Goal: Find specific page/section: Find specific page/section

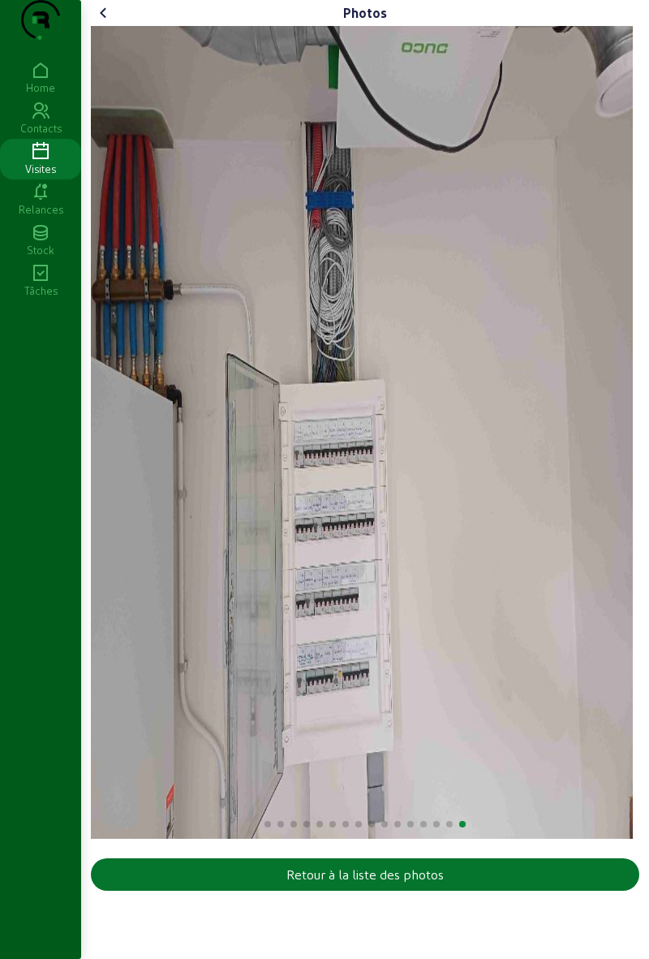
click at [106, 23] on icon at bounding box center [103, 12] width 19 height 19
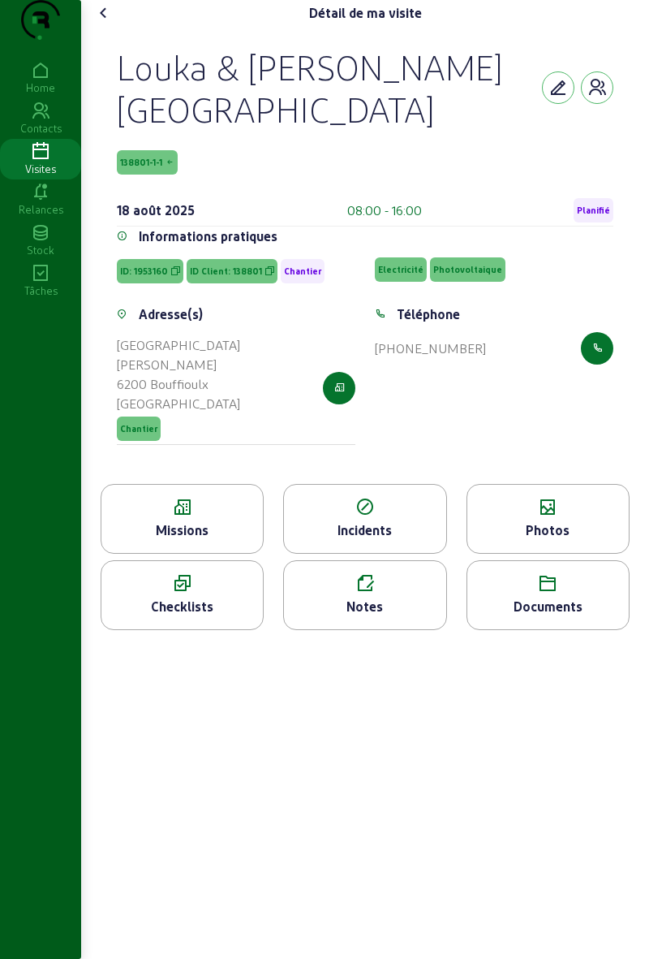
click at [166, 517] on icon at bounding box center [182, 507] width 162 height 19
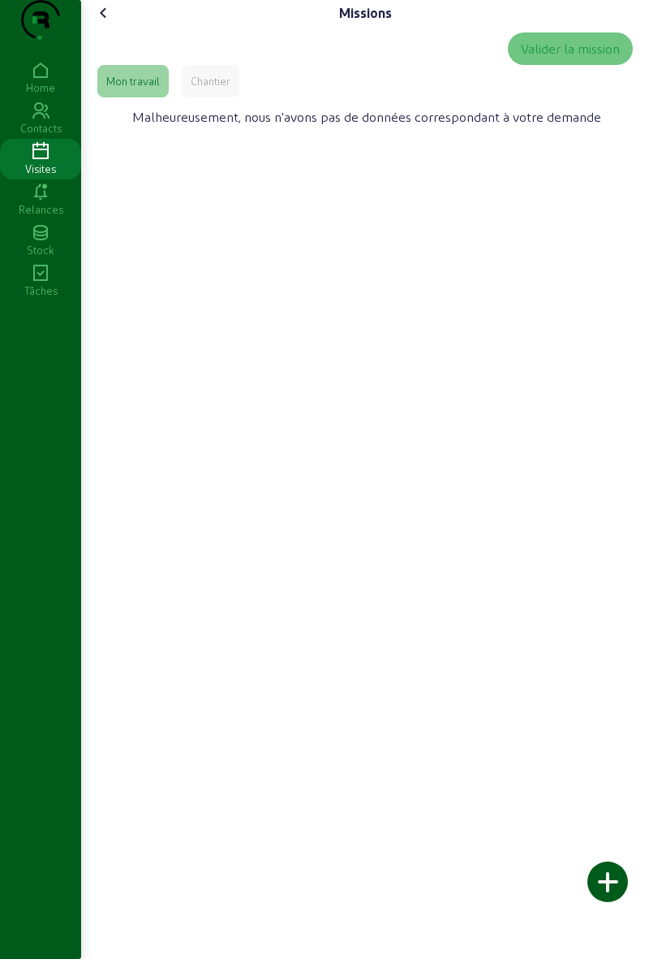
click at [202, 88] on div "Chantier" at bounding box center [211, 81] width 40 height 15
click at [111, 26] on cam-font-icon at bounding box center [104, 13] width 26 height 26
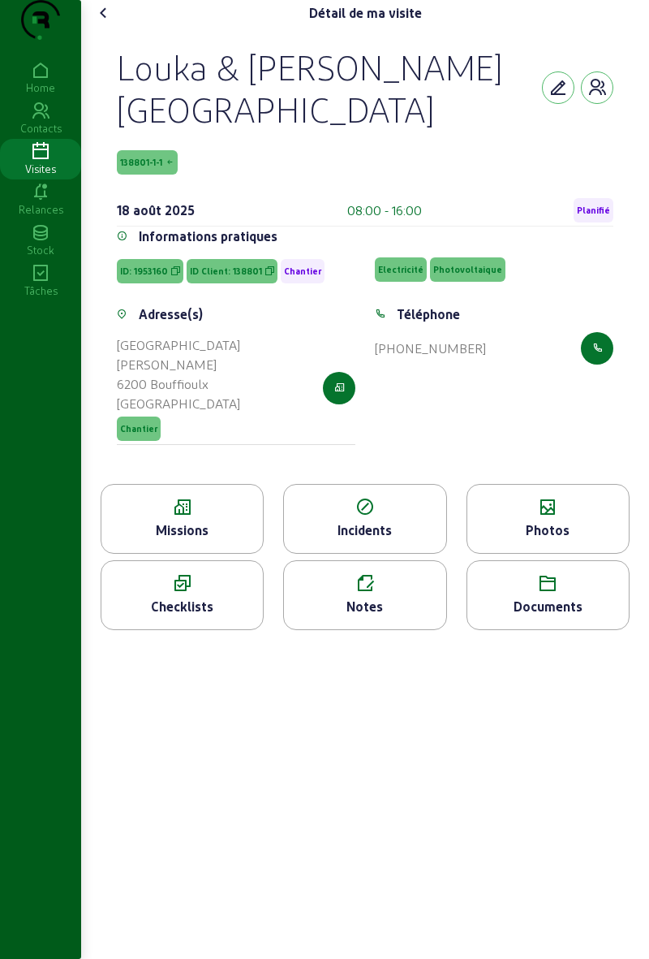
click at [515, 497] on div "Photos" at bounding box center [548, 519] width 163 height 70
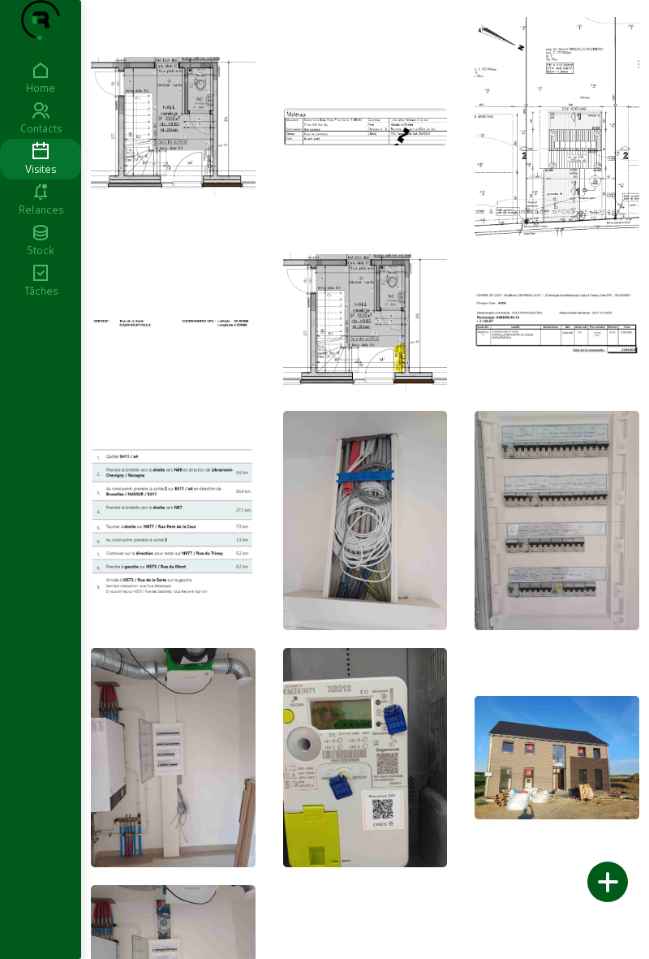
scroll to position [226, 0]
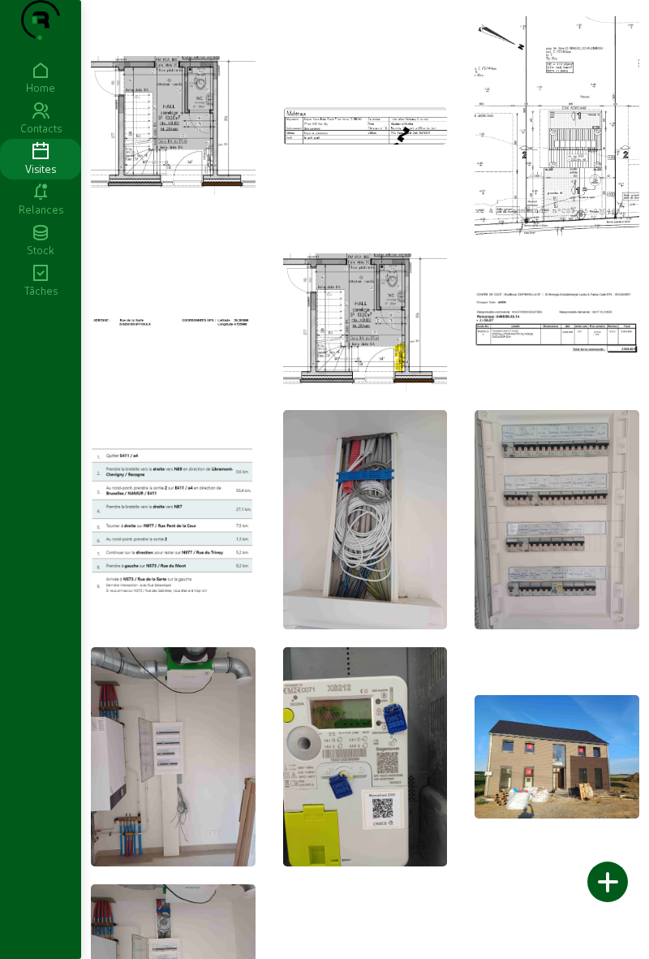
click at [128, 530] on img at bounding box center [173, 518] width 165 height 153
